Goal: Information Seeking & Learning: Learn about a topic

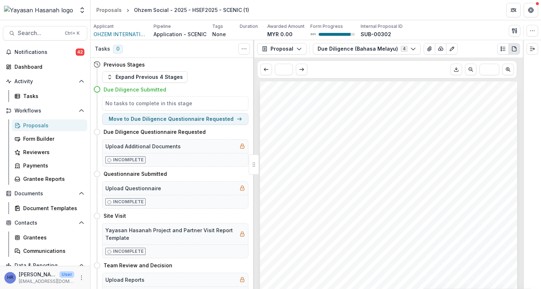
scroll to position [760, 0]
click at [42, 33] on span "Search..." at bounding box center [39, 33] width 43 height 7
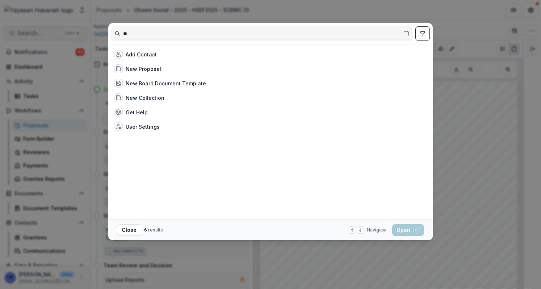
type input "*"
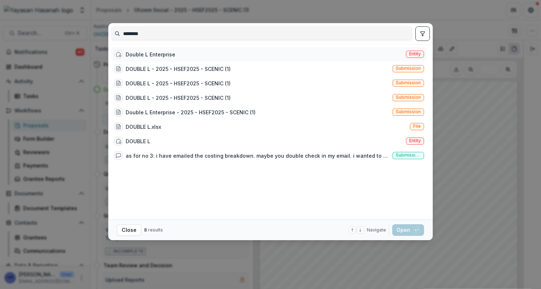
type input "********"
click at [261, 55] on div "Double L Enterprise Entity" at bounding box center [269, 54] width 316 height 14
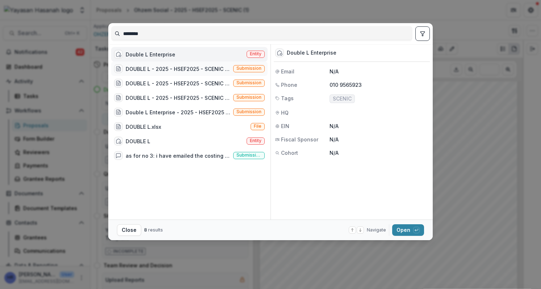
click at [238, 75] on div "DOUBLE L - 2025 - HSEF2025 - SCENIC (1) Submission" at bounding box center [189, 69] width 156 height 14
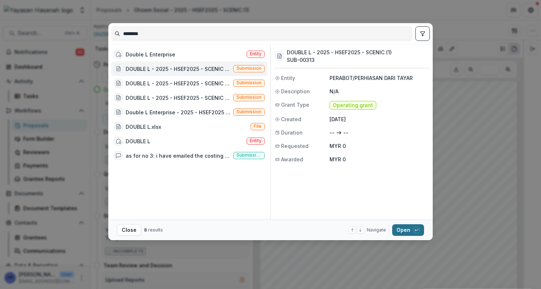
click at [397, 228] on button "Open with enter key" at bounding box center [408, 230] width 32 height 12
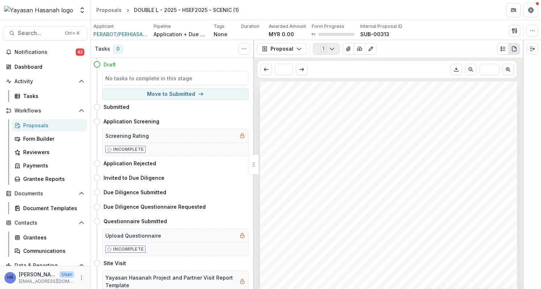
click at [329, 47] on icon "button" at bounding box center [332, 49] width 6 height 6
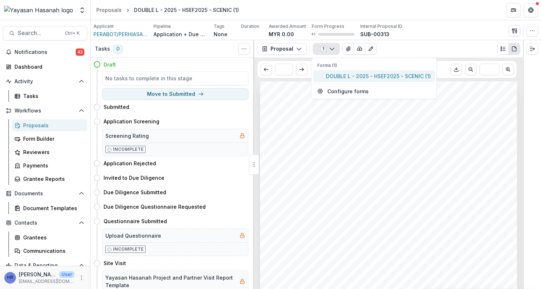
click at [344, 73] on span "DOUBLE L - 2025 - HSEF2025 - SCENIC (1)" at bounding box center [378, 76] width 105 height 8
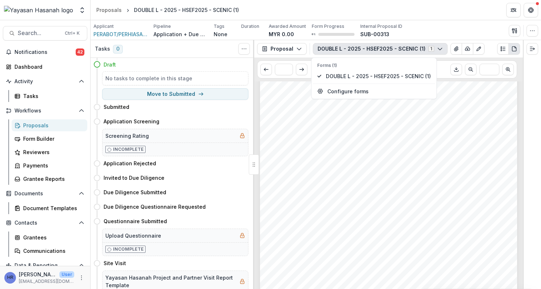
scroll to position [1339, 0]
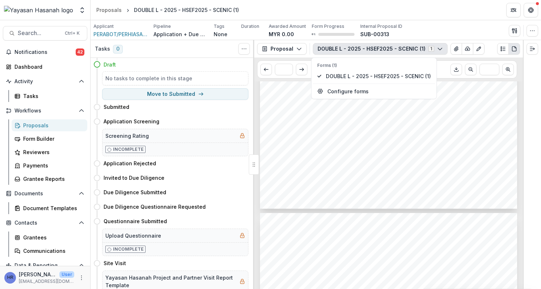
click at [334, 51] on button "DOUBLE L - 2025 - HSEF2025 - SCENIC (1) 1" at bounding box center [380, 49] width 135 height 12
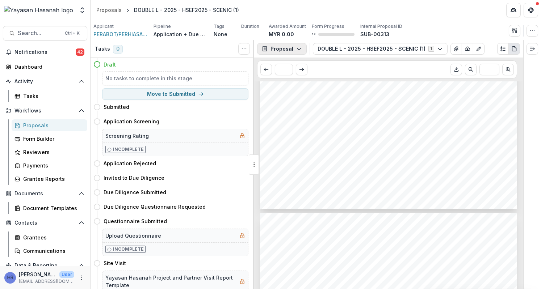
click at [295, 52] on button "Proposal" at bounding box center [282, 49] width 50 height 12
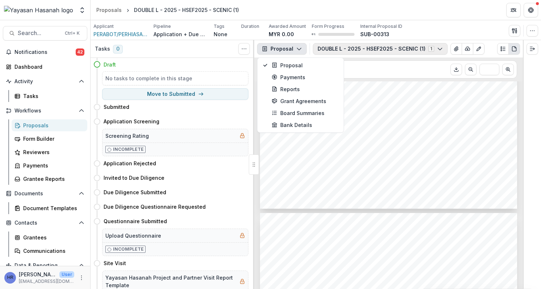
click at [379, 47] on button "DOUBLE L - 2025 - HSEF2025 - SCENIC (1) 1" at bounding box center [380, 49] width 135 height 12
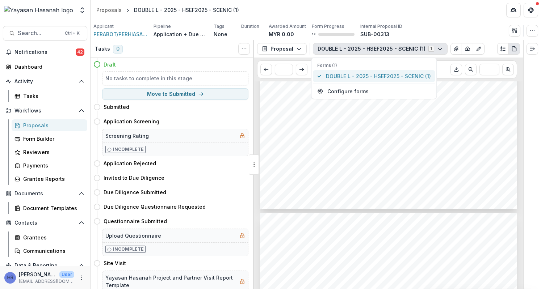
click at [406, 72] on span "DOUBLE L - 2025 - HSEF2025 - SCENIC (1)" at bounding box center [378, 76] width 105 height 8
click at [453, 48] on icon "View Attached Files" at bounding box center [456, 49] width 6 height 6
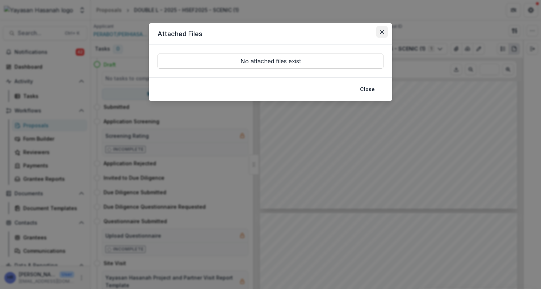
click at [386, 31] on button "Close" at bounding box center [382, 32] width 12 height 12
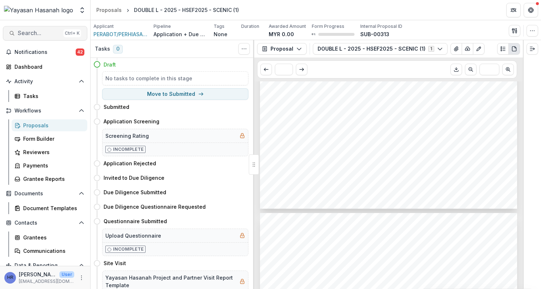
click at [37, 31] on span "Search..." at bounding box center [39, 33] width 43 height 7
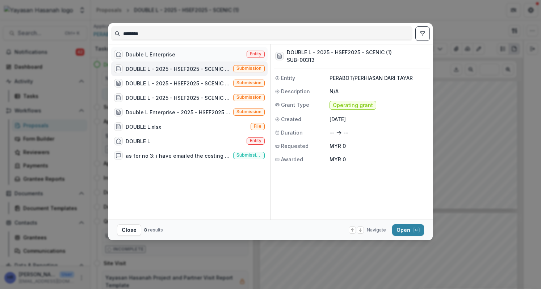
click at [170, 54] on div "Double L Enterprise" at bounding box center [151, 55] width 50 height 8
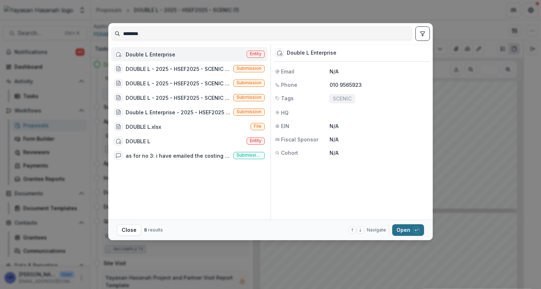
click at [406, 230] on button "Open with enter key" at bounding box center [408, 230] width 32 height 12
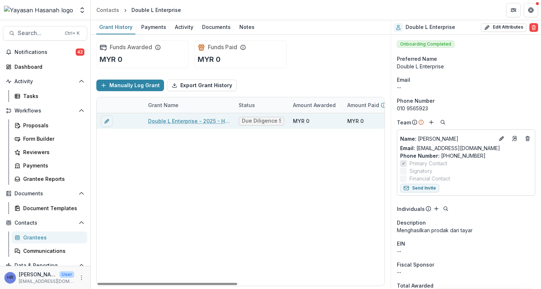
click at [214, 123] on link "Double L Enterprise - 2025 - HSEF2025 - SCENIC (1)" at bounding box center [189, 121] width 82 height 8
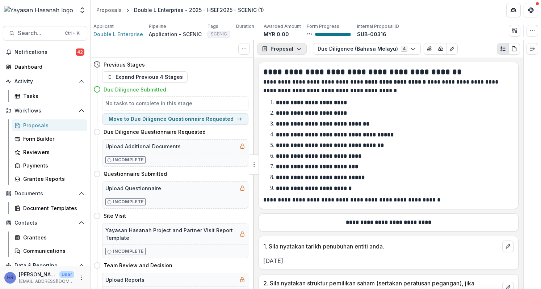
click at [291, 48] on button "Proposal" at bounding box center [282, 49] width 50 height 12
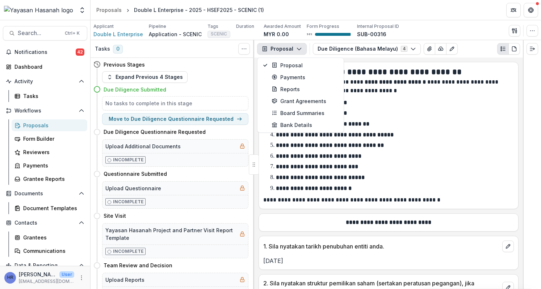
click at [416, 93] on p "**********" at bounding box center [387, 86] width 249 height 17
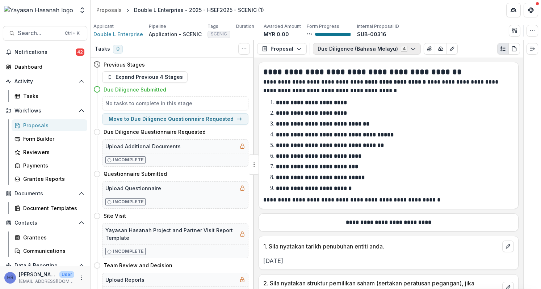
click at [366, 51] on button "Due Diligence (Bahasa Melayu) 4" at bounding box center [367, 49] width 108 height 12
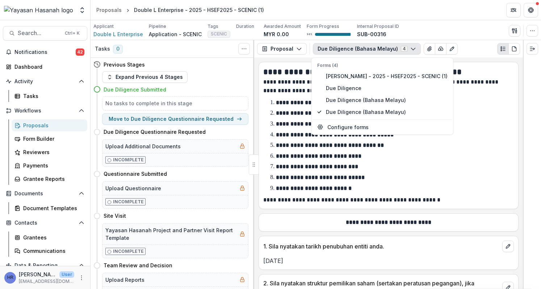
click at [453, 121] on div "Forms (4) Josmin Bin Moikol - 2025 - HSEF2025 - SCENIC (1) Due Diligence Due Di…" at bounding box center [382, 96] width 142 height 77
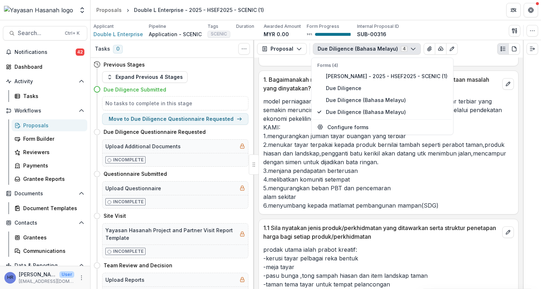
scroll to position [1954, 0]
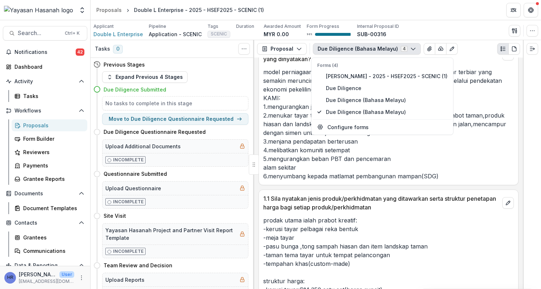
click at [447, 170] on p "model perniagaan kami dibina khusus untuk menangani masalah tayar terbiar yang …" at bounding box center [388, 124] width 250 height 113
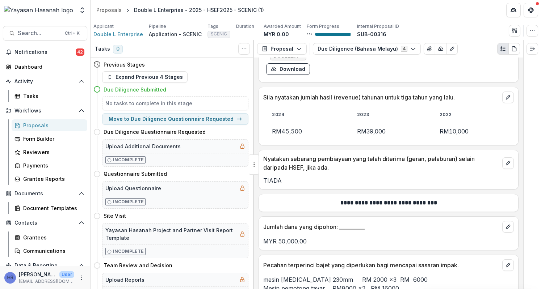
scroll to position [3691, 0]
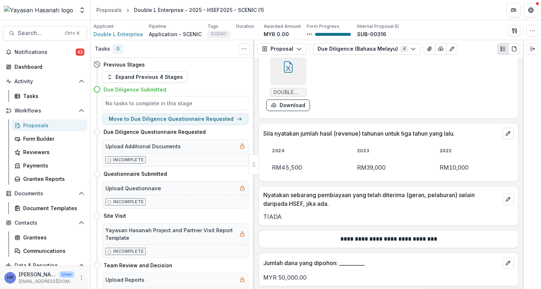
click at [289, 76] on div at bounding box center [288, 67] width 36 height 36
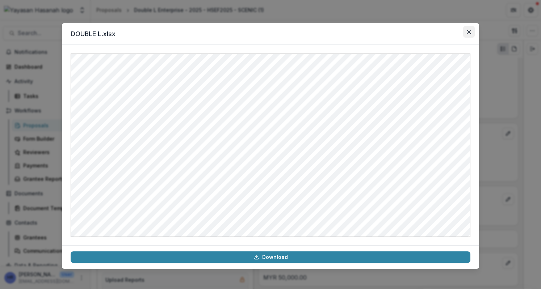
drag, startPoint x: 461, startPoint y: 34, endPoint x: 465, endPoint y: 32, distance: 4.9
click at [462, 34] on header "DOUBLE L.xlsx" at bounding box center [270, 34] width 417 height 22
click at [466, 32] on button "Close" at bounding box center [469, 32] width 12 height 12
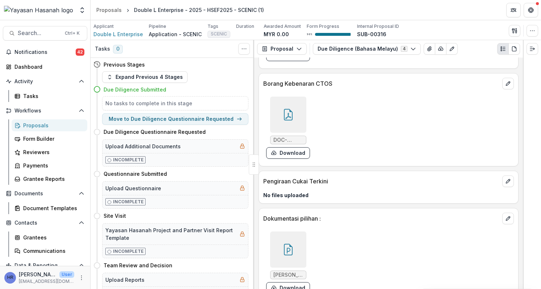
scroll to position [4796, 0]
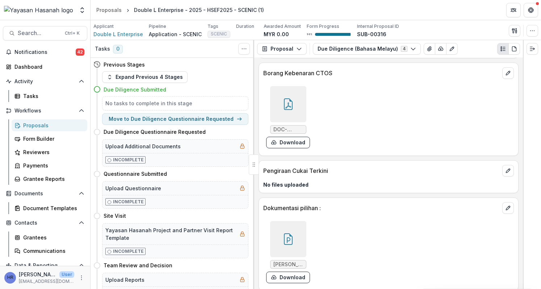
click at [288, 233] on icon at bounding box center [288, 239] width 9 height 12
